Goal: Task Accomplishment & Management: Manage account settings

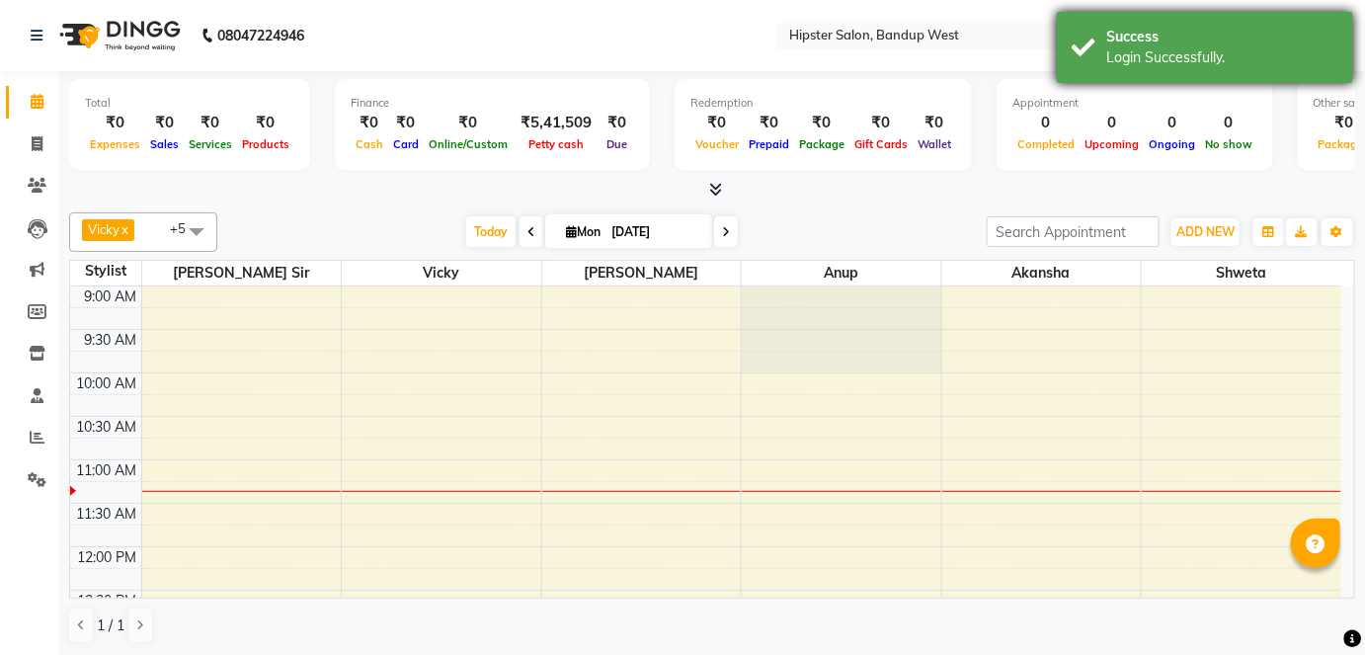
click at [1338, 21] on div "Success Login Successfully." at bounding box center [1205, 47] width 296 height 71
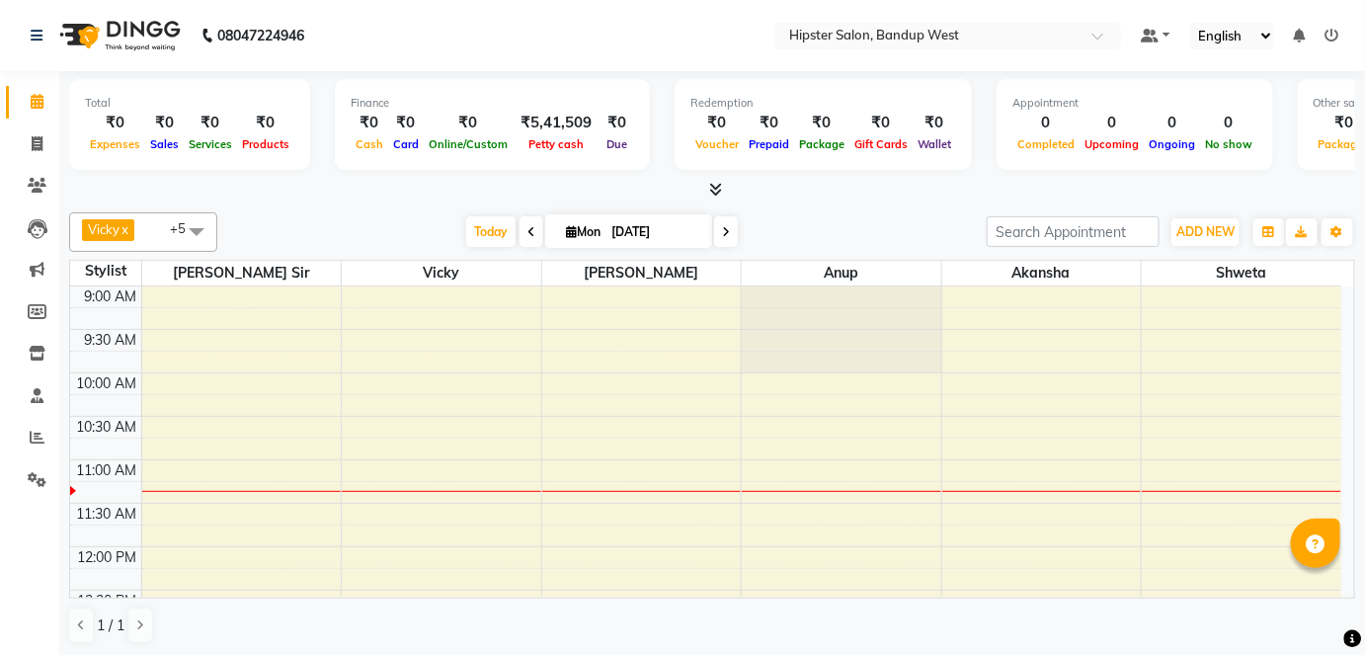
click at [1332, 30] on icon at bounding box center [1333, 36] width 14 height 14
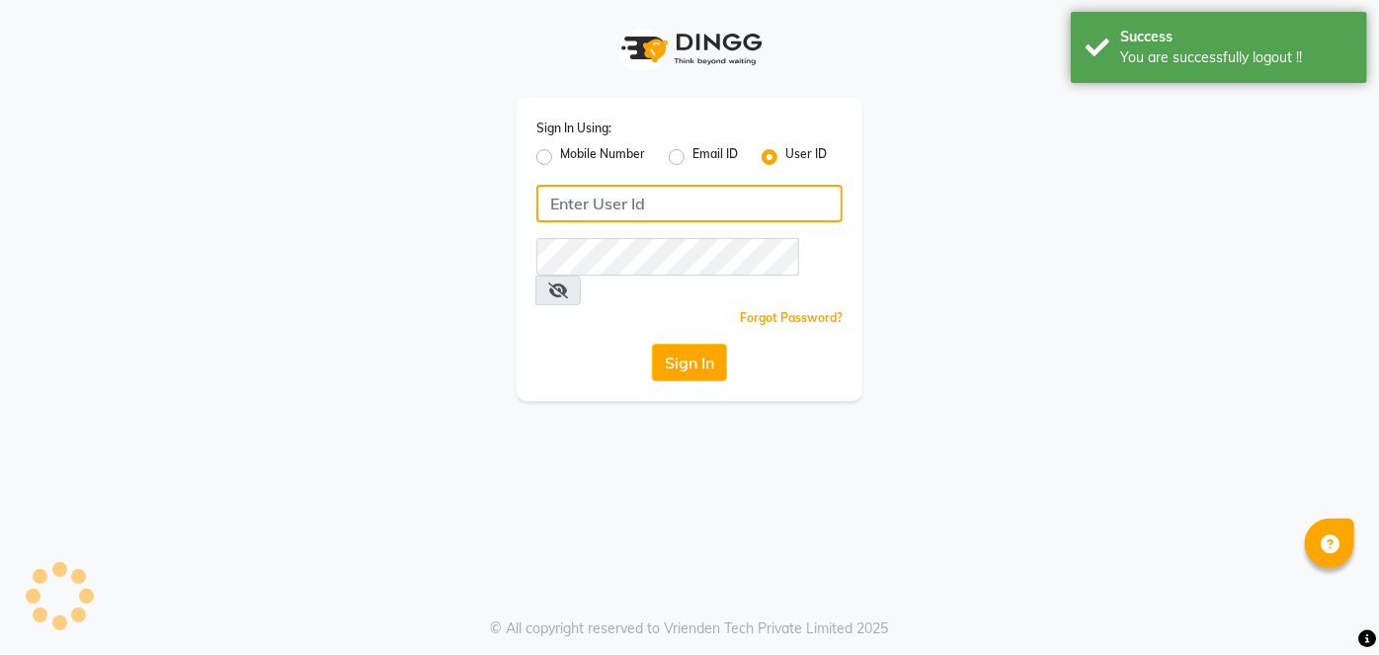
type input "7738324162"
click at [748, 208] on input "7738324162" at bounding box center [689, 204] width 306 height 38
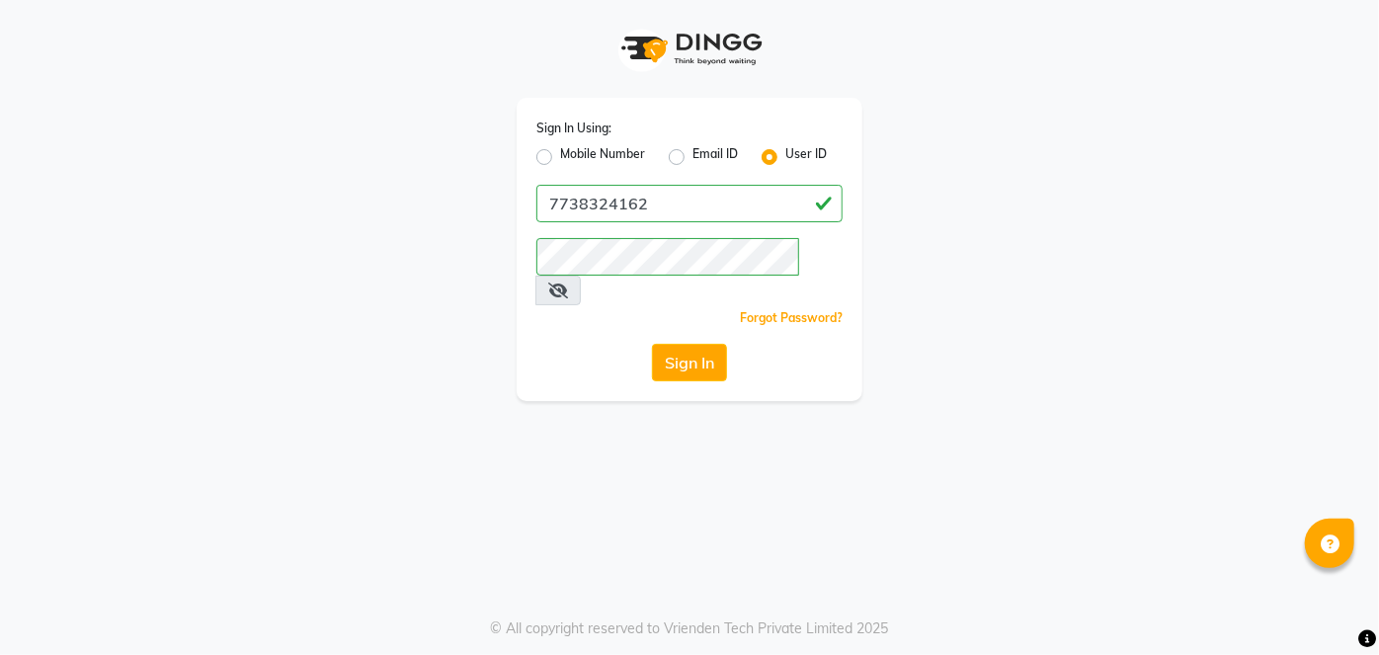
click at [560, 153] on label "Mobile Number" at bounding box center [602, 157] width 85 height 24
click at [560, 153] on input "Mobile Number" at bounding box center [566, 151] width 13 height 13
radio input "true"
radio input "false"
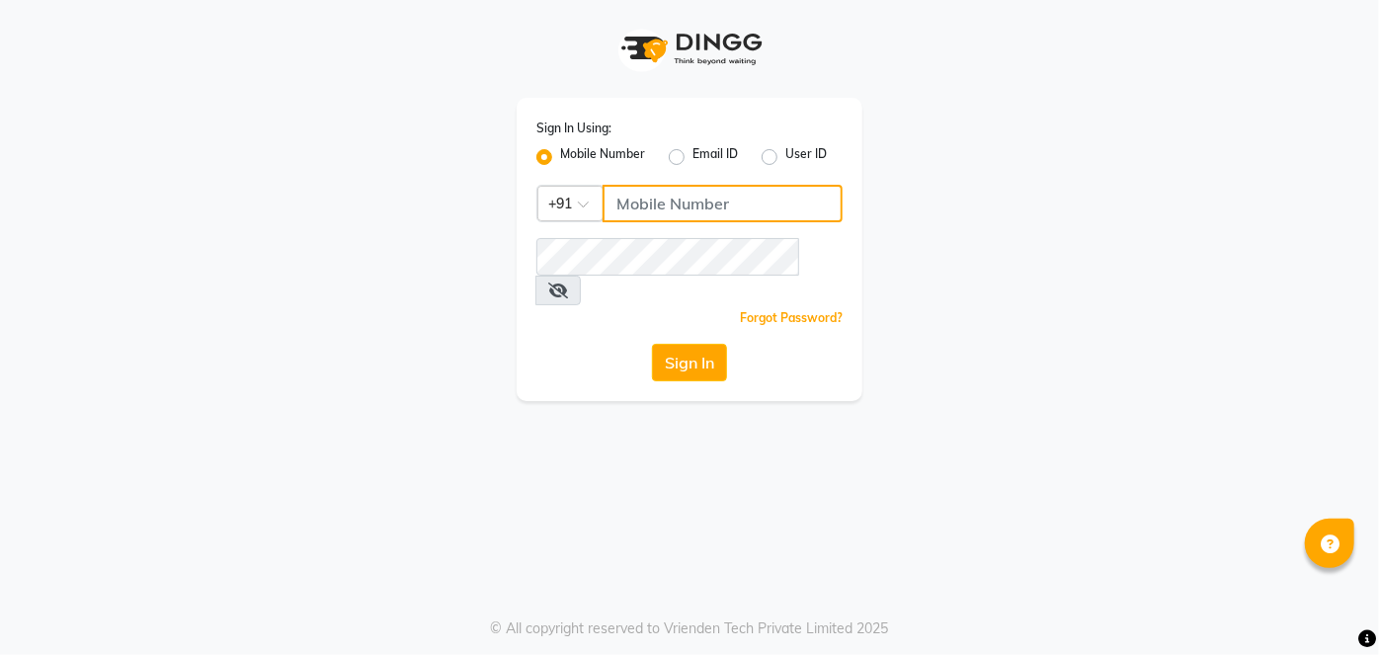
click at [675, 201] on input "Username" at bounding box center [723, 204] width 240 height 38
type input "9137134181"
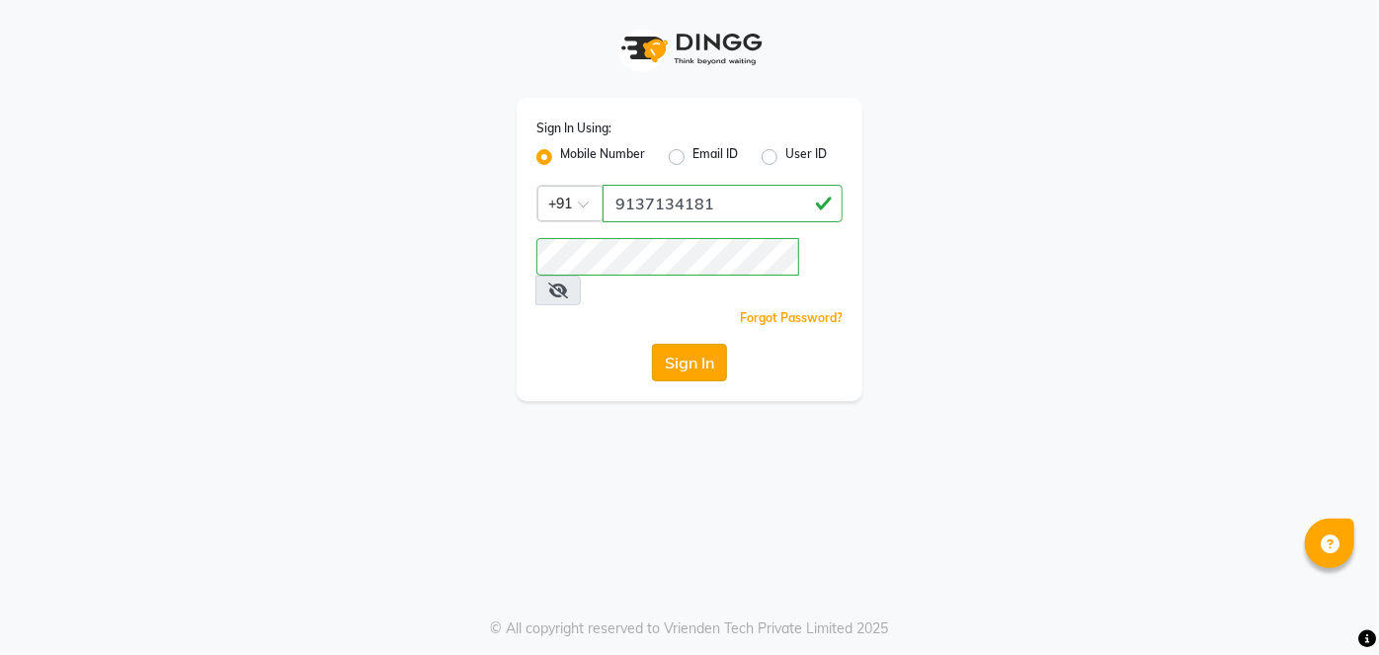
click at [710, 344] on button "Sign In" at bounding box center [689, 363] width 75 height 38
